Goal: Transaction & Acquisition: Subscribe to service/newsletter

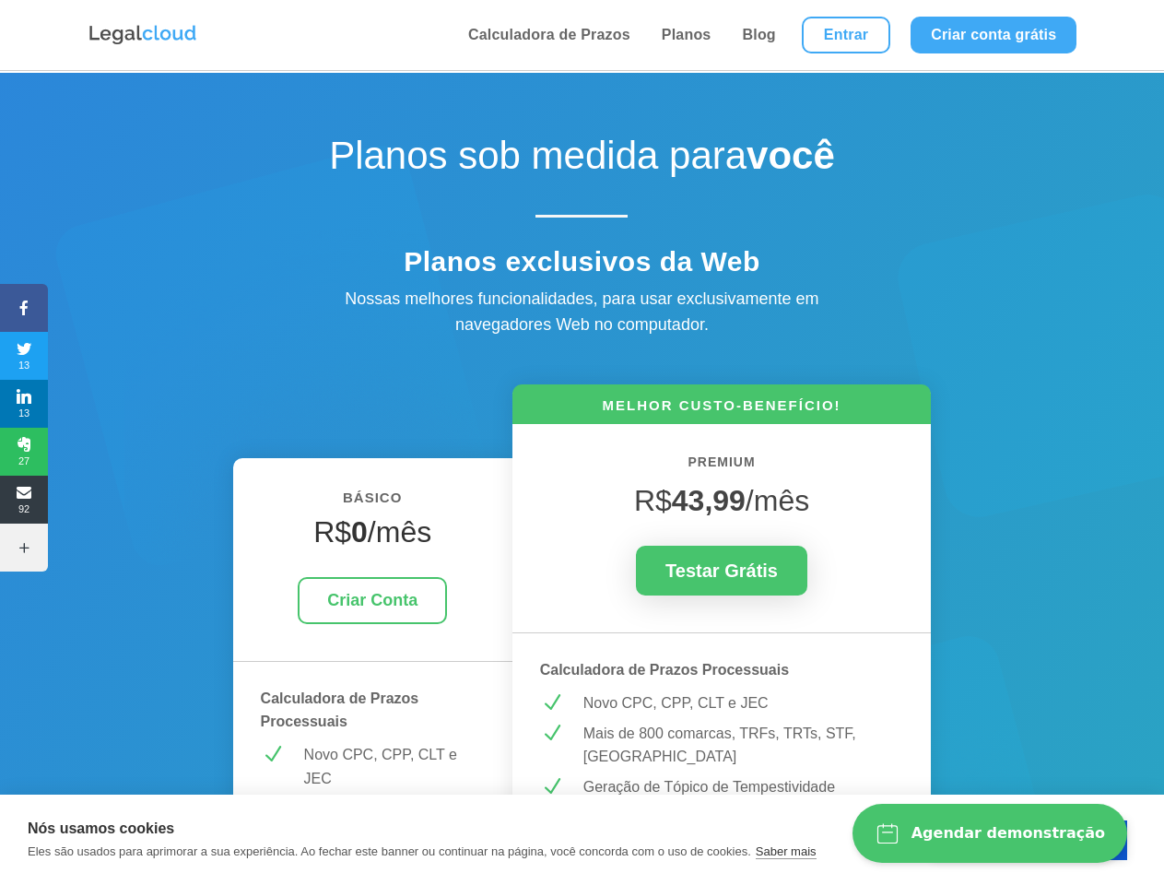
click at [24, 308] on icon at bounding box center [24, 307] width 48 height 15
click at [24, 356] on span "13" at bounding box center [24, 355] width 48 height 29
click at [24, 404] on span "13" at bounding box center [24, 403] width 48 height 29
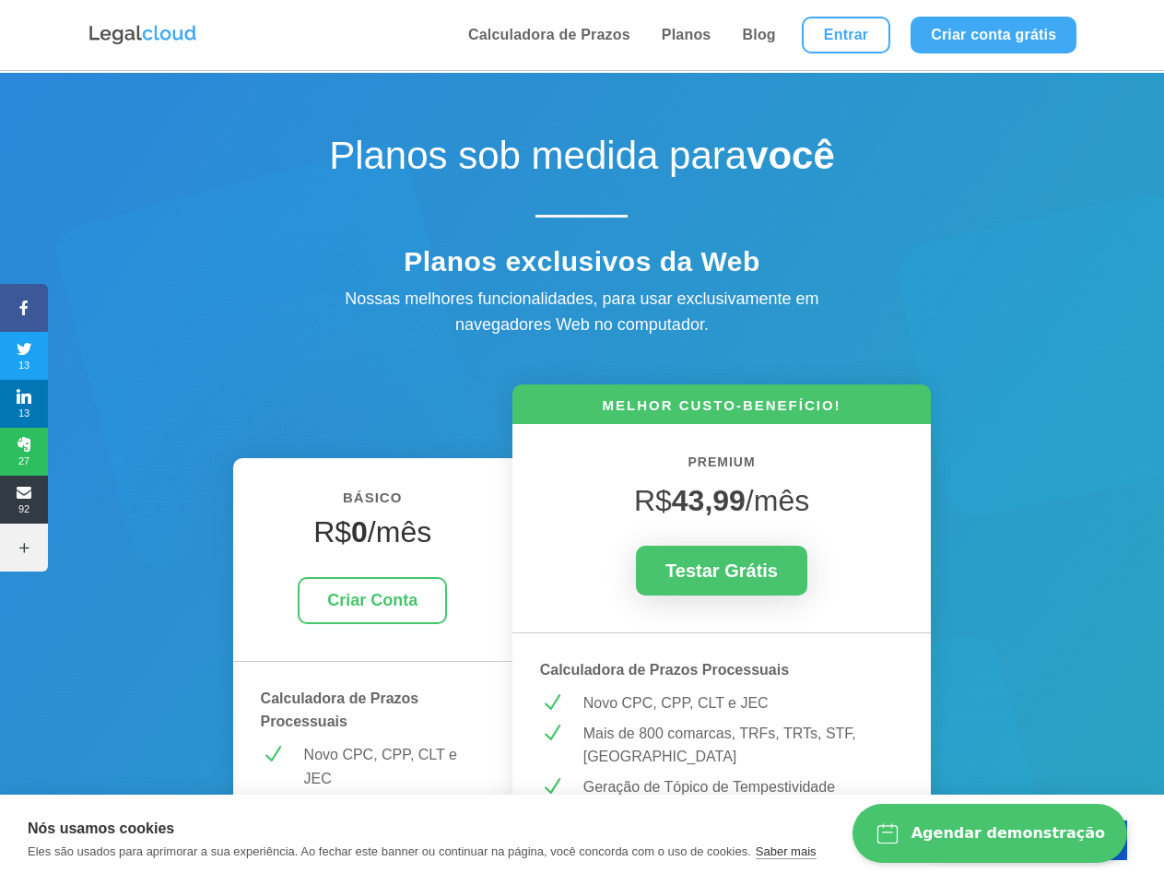
click at [24, 452] on span "27" at bounding box center [24, 451] width 48 height 29
click at [24, 500] on span "92" at bounding box center [24, 499] width 48 height 29
click at [24, 547] on icon at bounding box center [24, 547] width 48 height 15
